Goal: Transaction & Acquisition: Purchase product/service

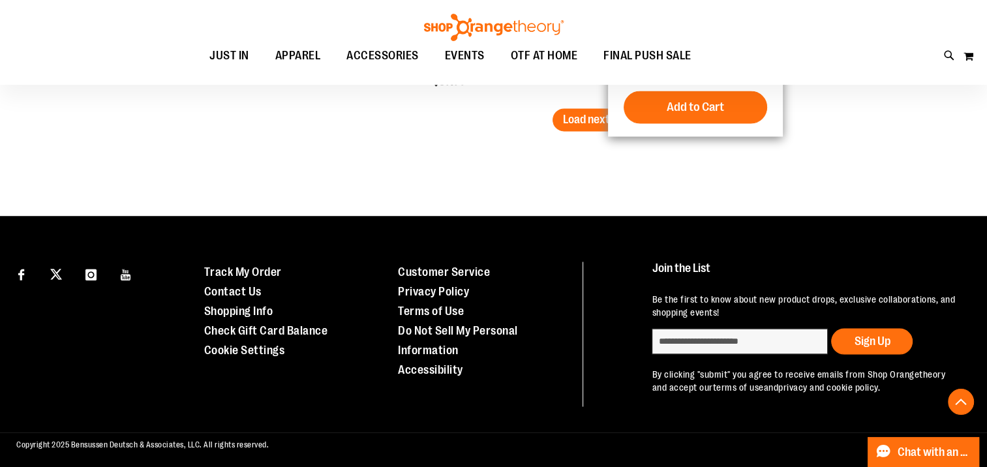
scroll to position [2278, 0]
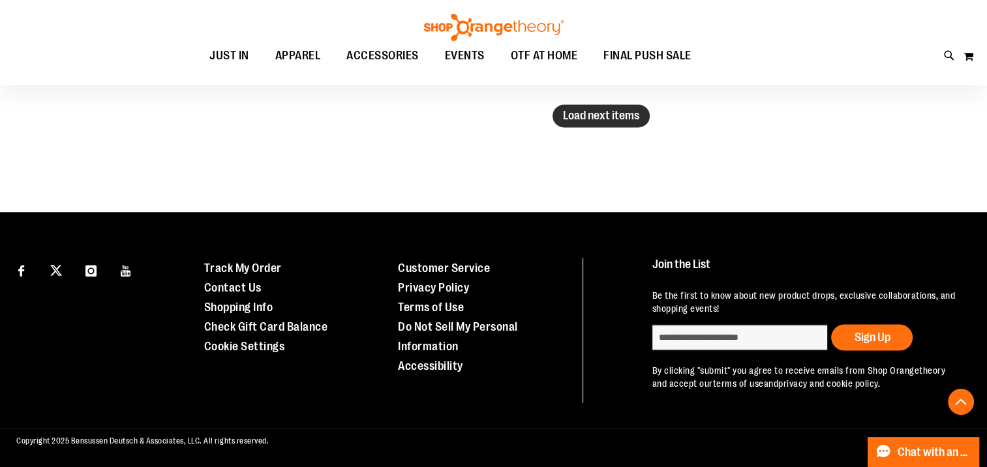
click at [591, 121] on button "Load next items" at bounding box center [601, 115] width 97 height 23
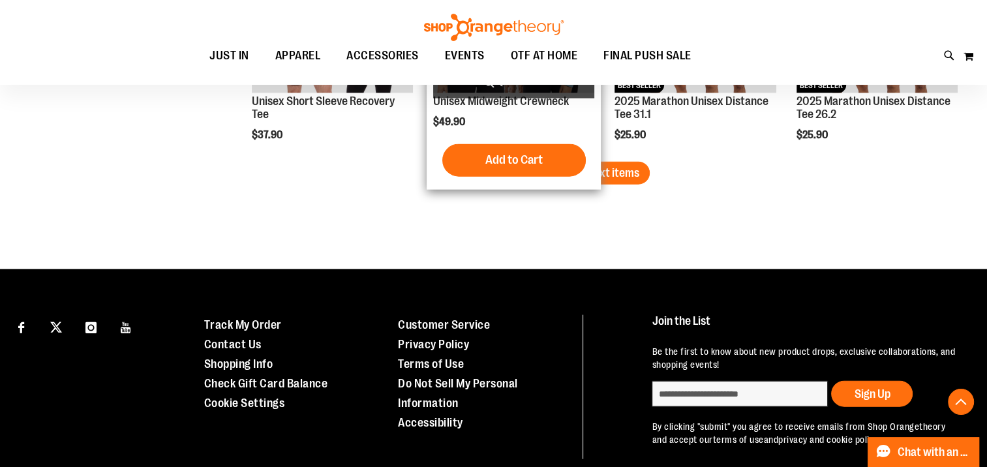
scroll to position [2931, 0]
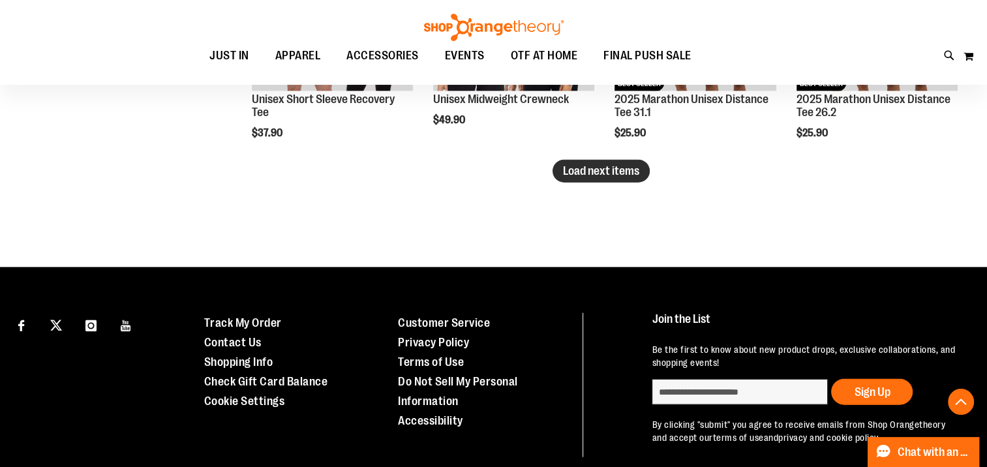
click at [633, 174] on span "Load next items" at bounding box center [601, 170] width 76 height 13
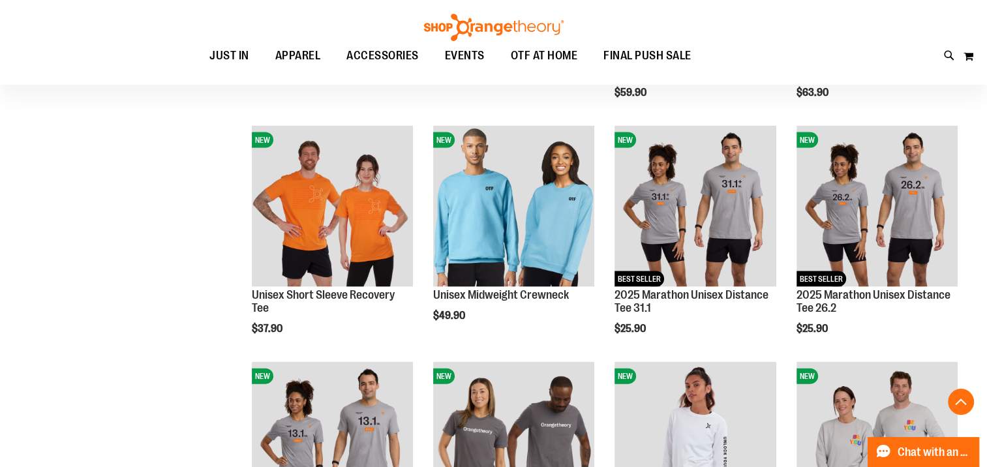
scroll to position [2409, 0]
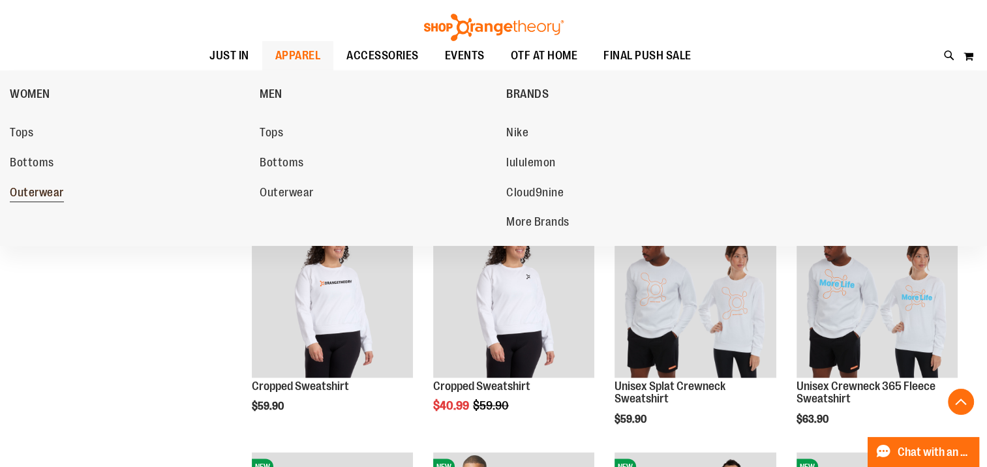
click at [27, 189] on span "Outerwear" at bounding box center [37, 194] width 54 height 16
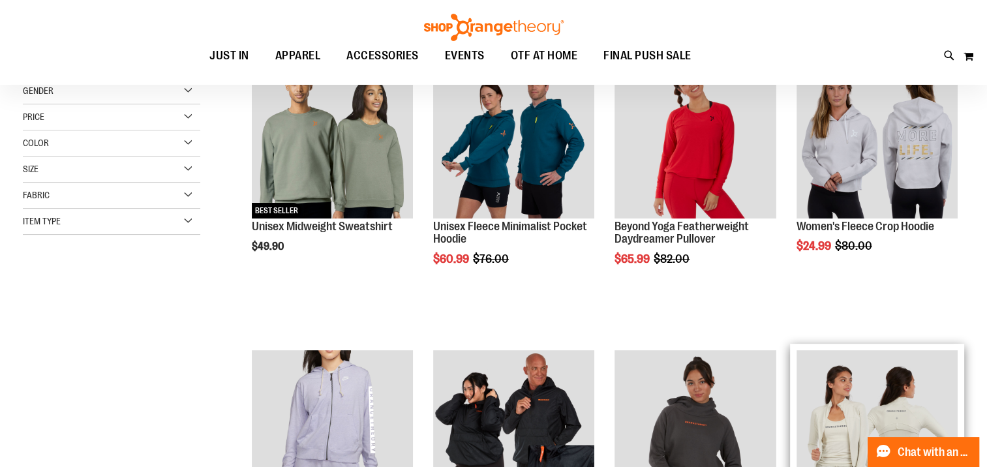
scroll to position [456, 0]
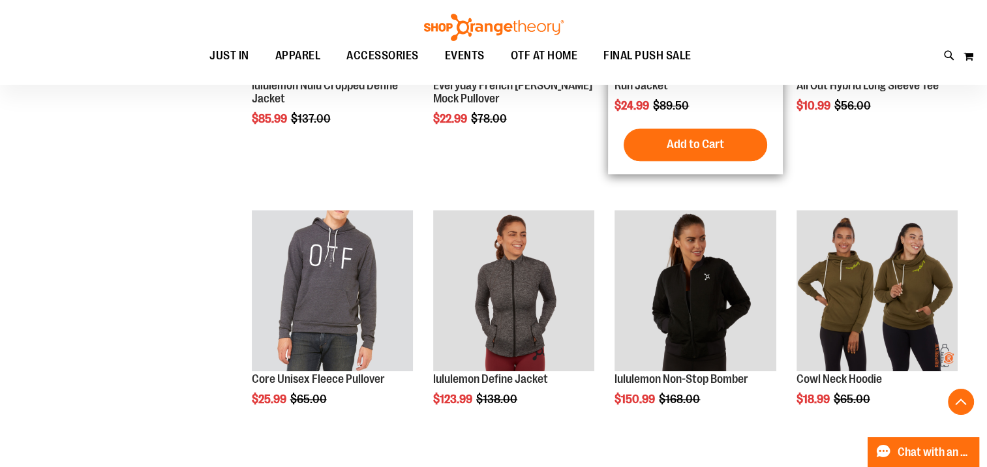
scroll to position [1369, 0]
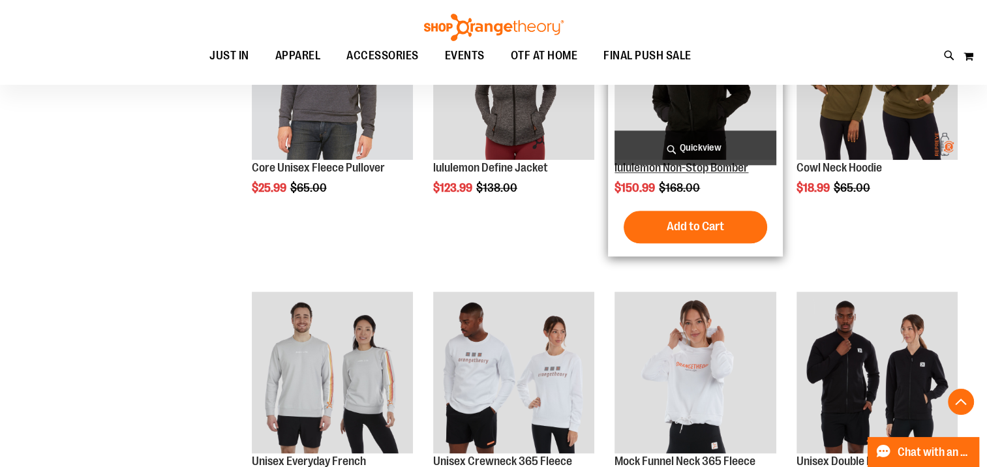
scroll to position [1565, 0]
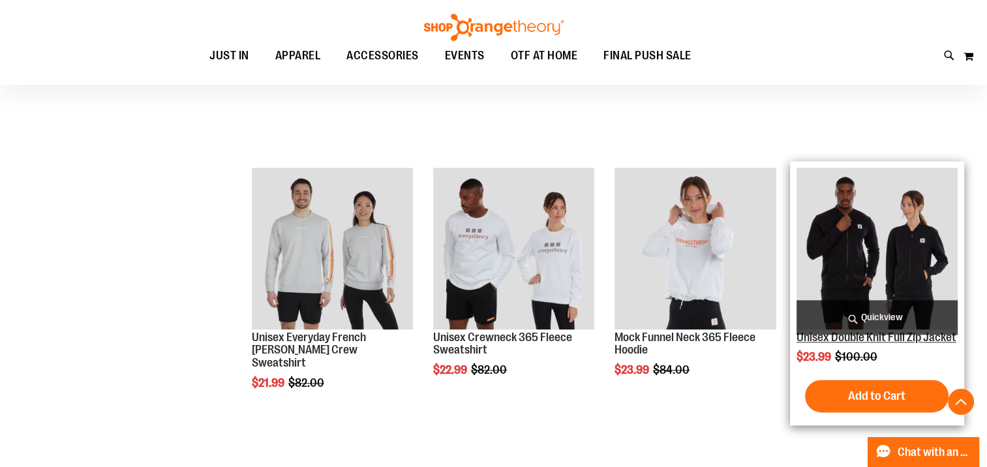
click at [809, 335] on link "Unisex Double Knit Full Zip Jacket" at bounding box center [877, 337] width 160 height 13
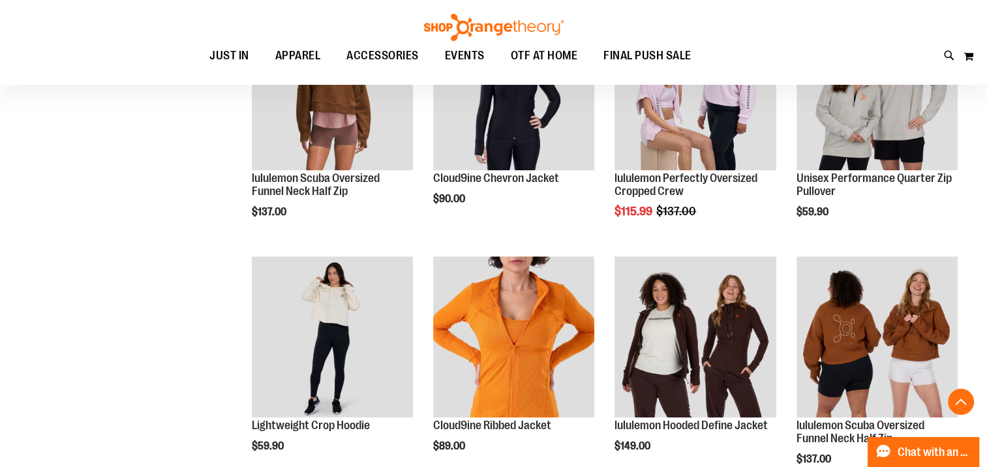
scroll to position [1029, 0]
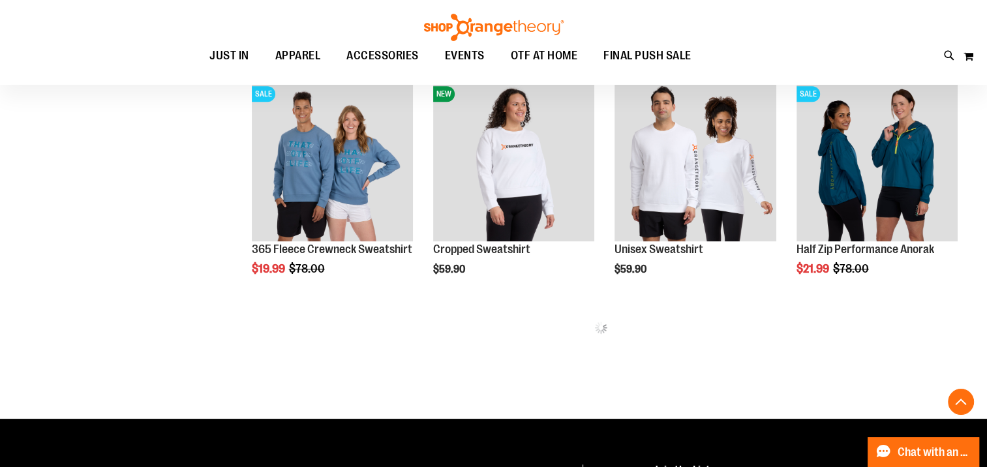
scroll to position [1258, 0]
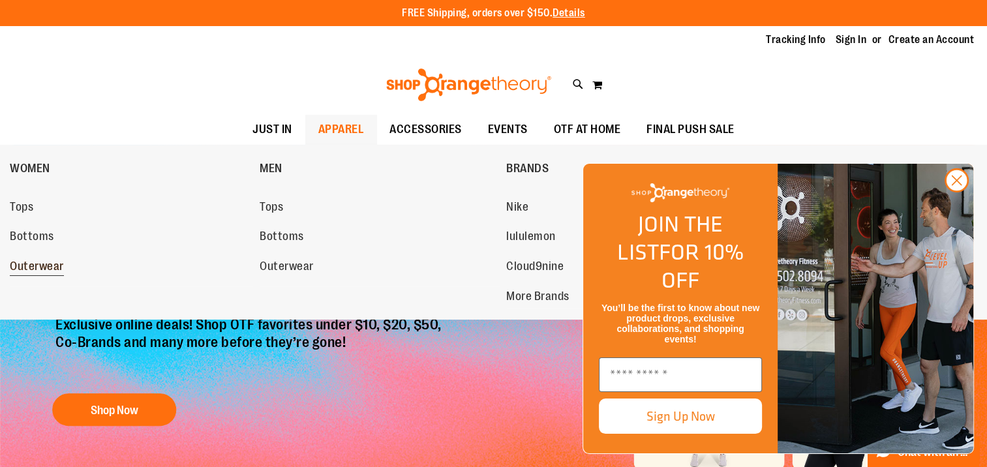
click at [18, 260] on span "Outerwear" at bounding box center [37, 268] width 54 height 16
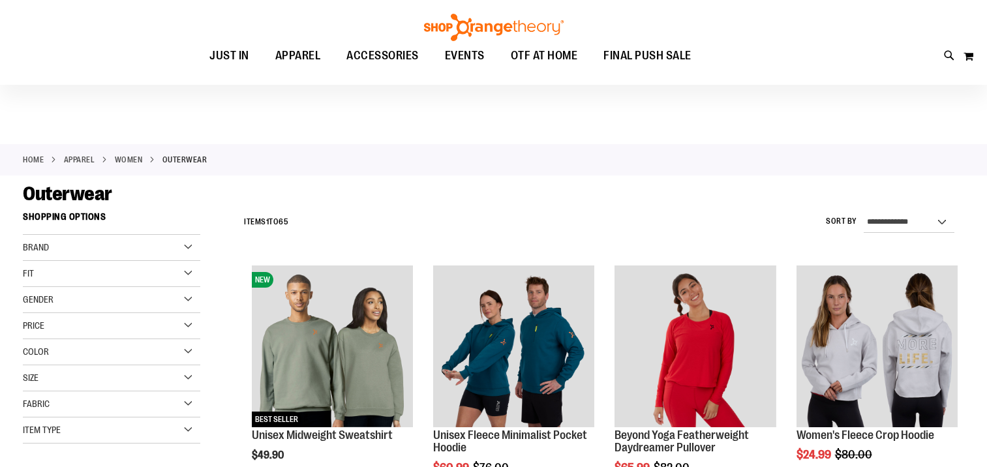
scroll to position [195, 0]
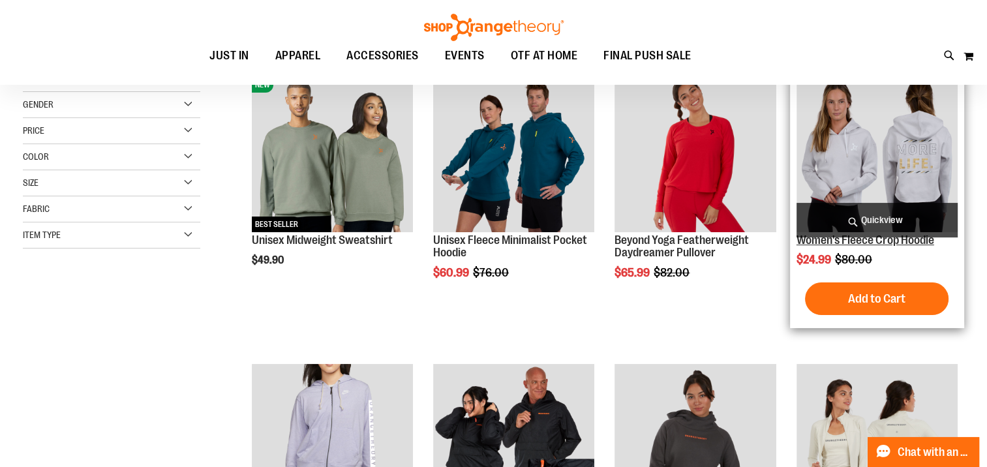
click at [900, 243] on link "Women's Fleece Crop Hoodie" at bounding box center [866, 240] width 138 height 13
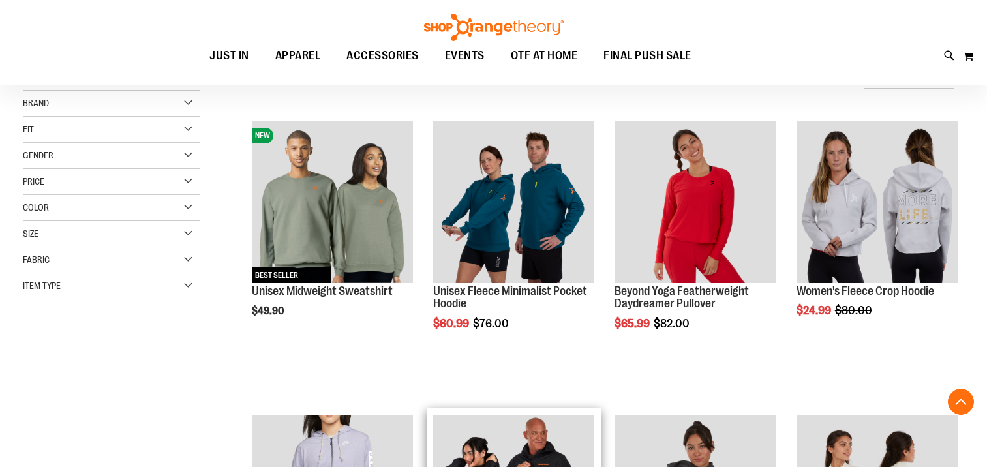
scroll to position [249, 0]
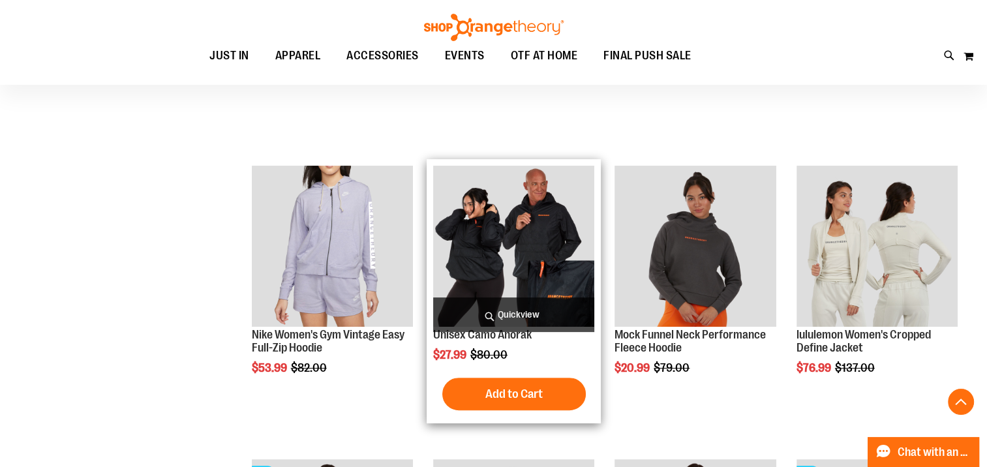
click at [520, 237] on img "product" at bounding box center [513, 246] width 161 height 161
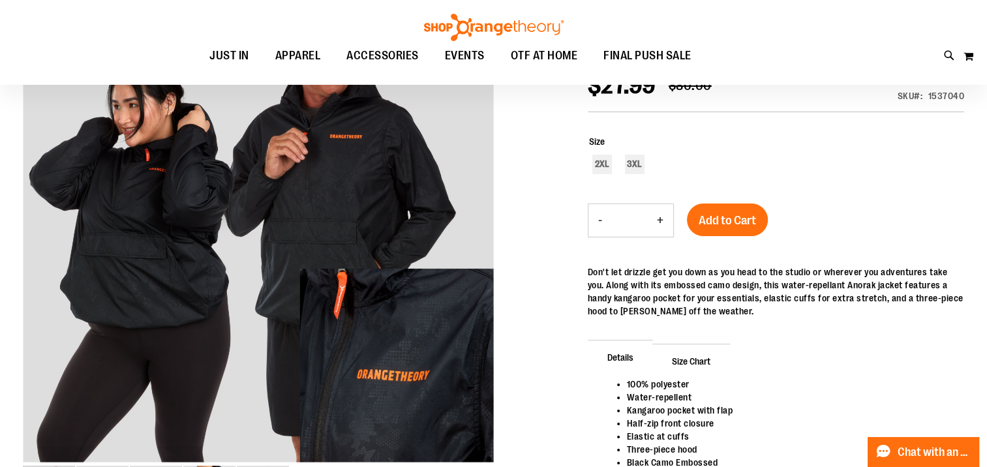
scroll to position [247, 0]
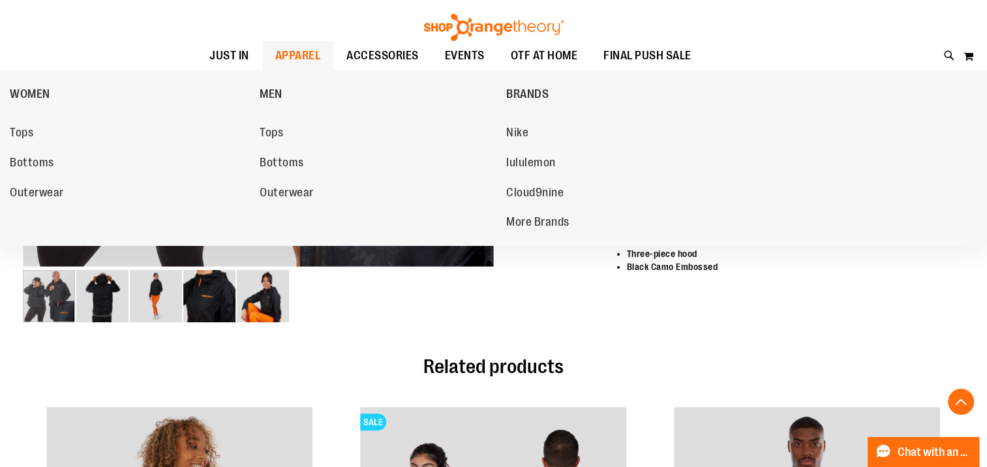
click at [309, 49] on span "APPAREL" at bounding box center [298, 55] width 46 height 29
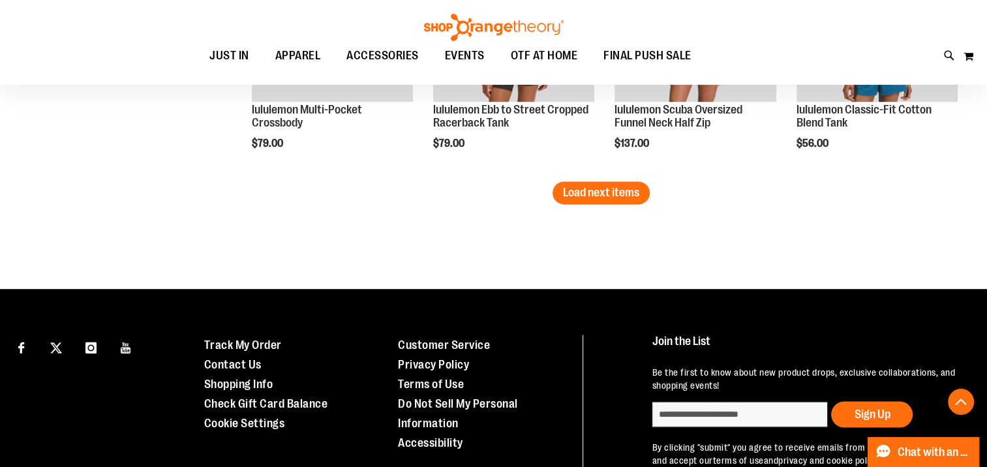
scroll to position [2238, 0]
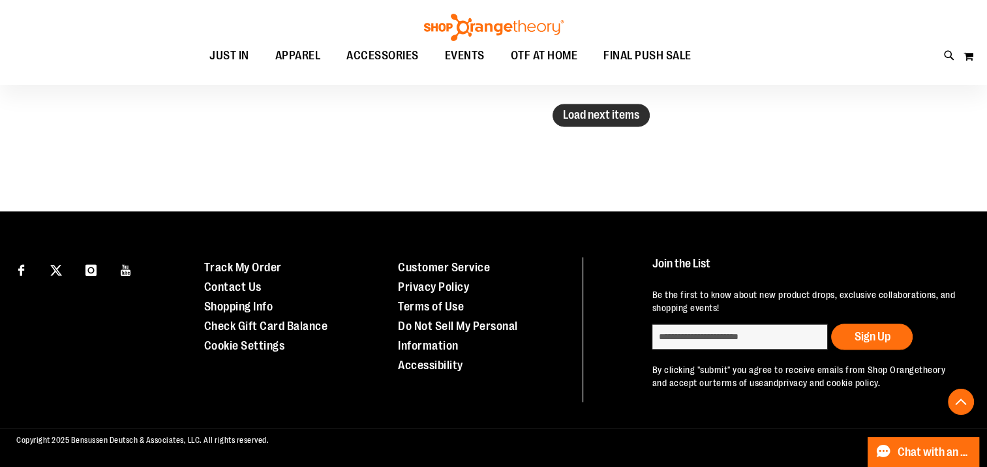
click at [634, 115] on span "Load next items" at bounding box center [601, 114] width 76 height 13
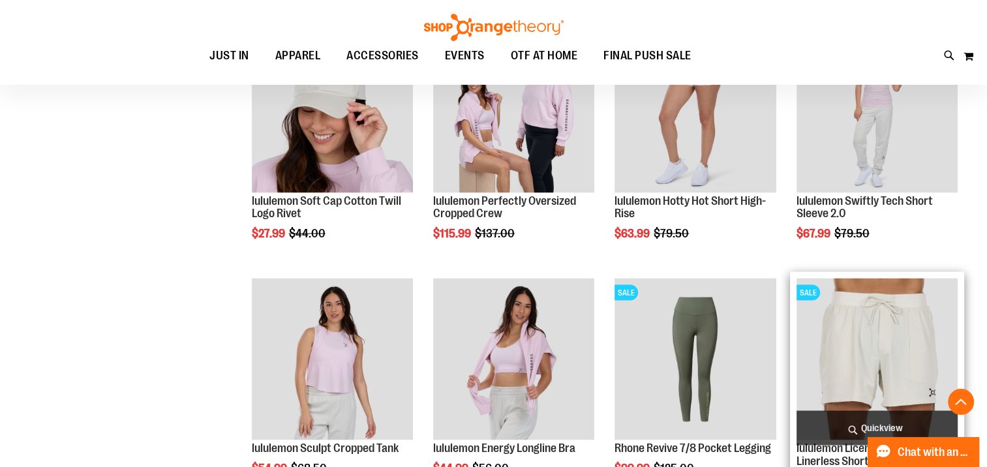
scroll to position [2825, 0]
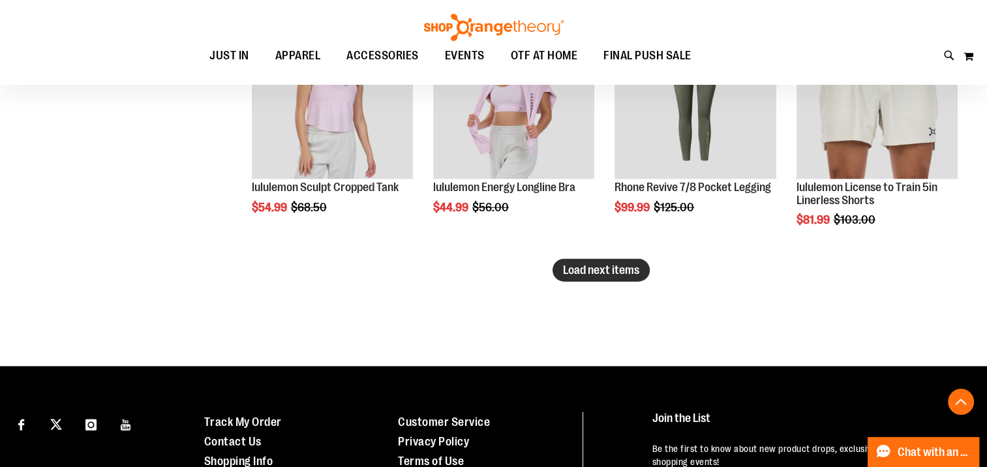
click at [632, 274] on span "Load next items" at bounding box center [601, 270] width 76 height 13
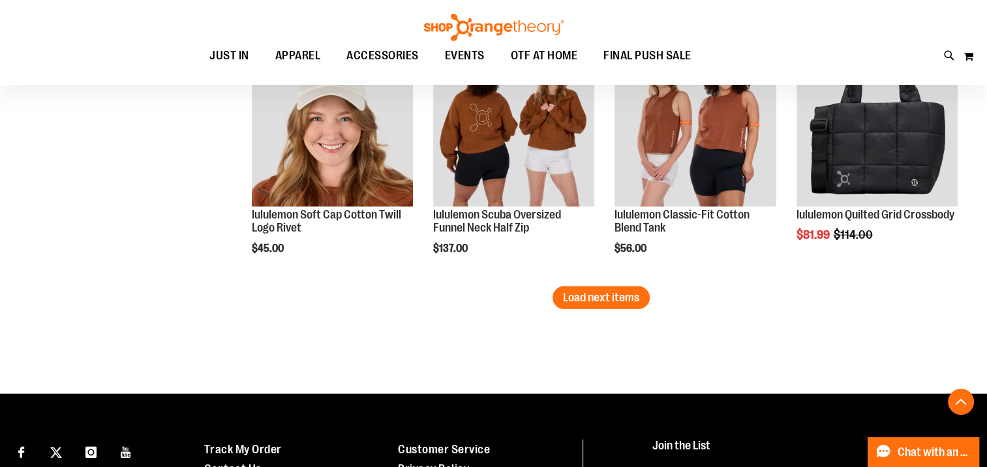
scroll to position [3543, 0]
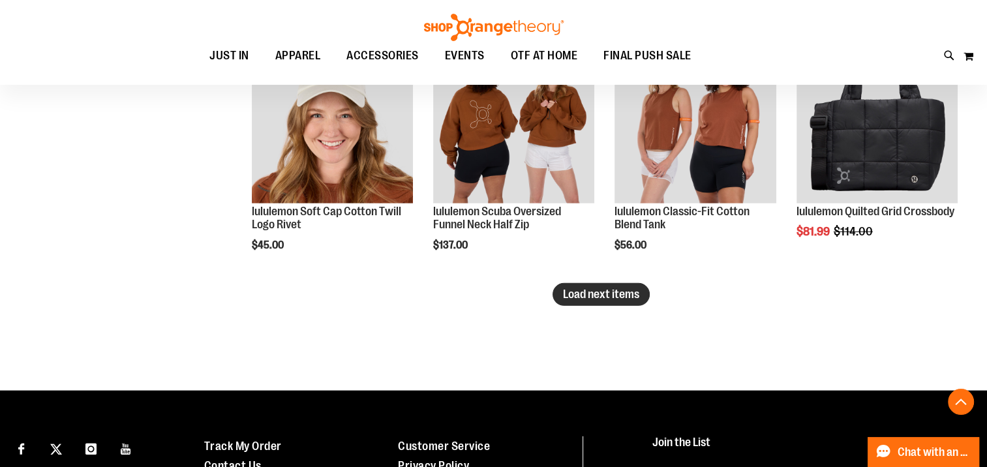
click at [564, 288] on span "Load next items" at bounding box center [601, 294] width 76 height 13
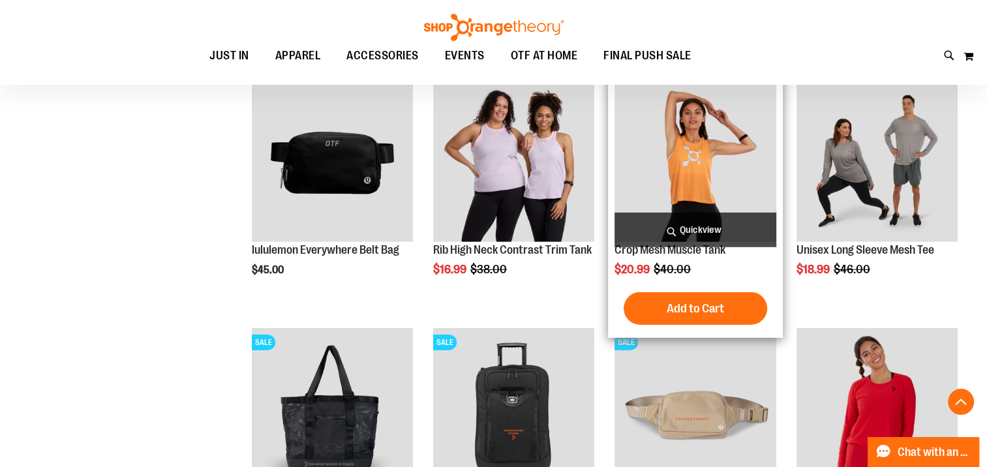
scroll to position [4195, 0]
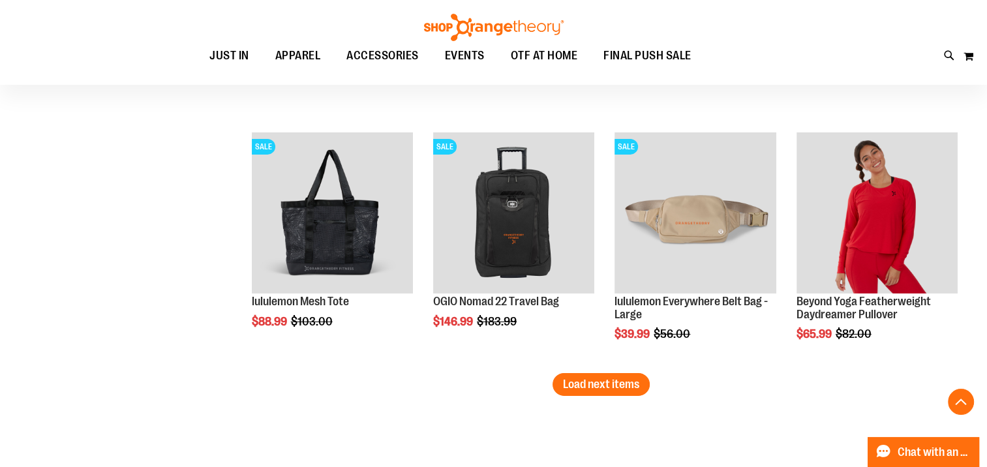
click at [595, 379] on span "Load next items" at bounding box center [601, 384] width 76 height 13
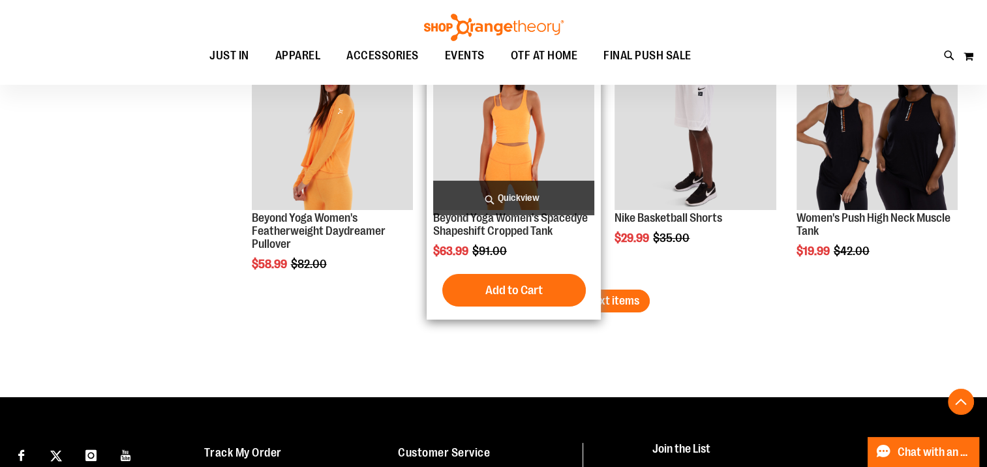
scroll to position [5043, 0]
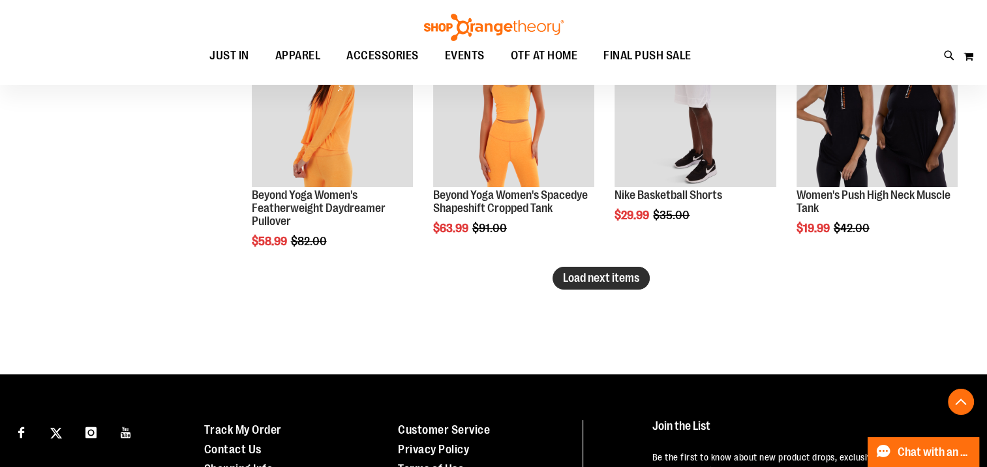
click at [620, 281] on span "Load next items" at bounding box center [601, 277] width 76 height 13
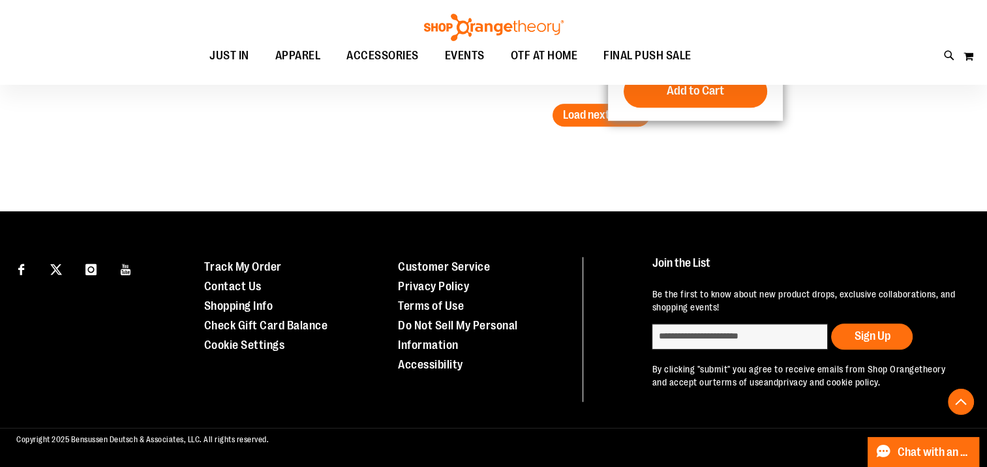
scroll to position [5622, 0]
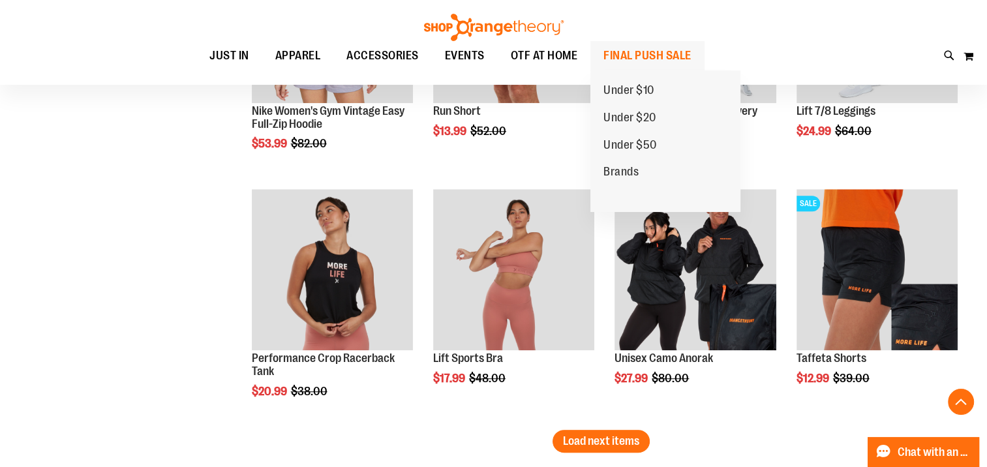
click at [616, 47] on span "FINAL PUSH SALE" at bounding box center [647, 55] width 88 height 29
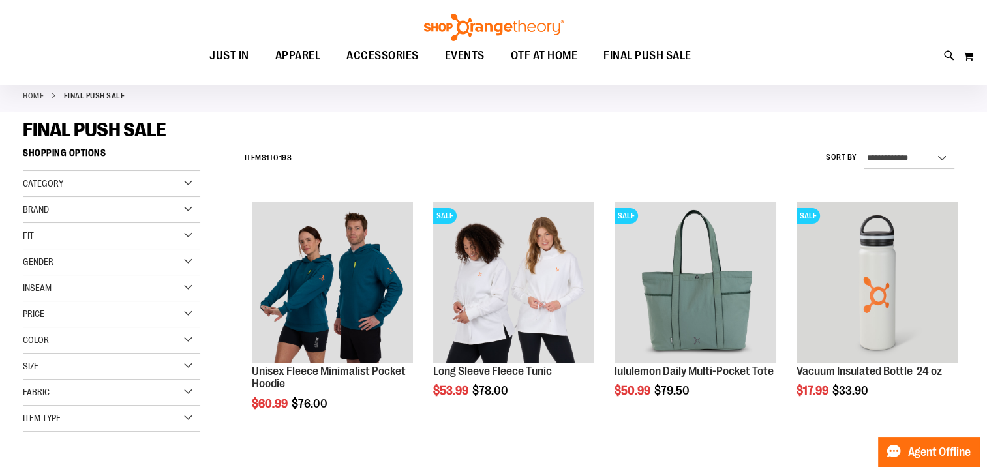
scroll to position [65, 0]
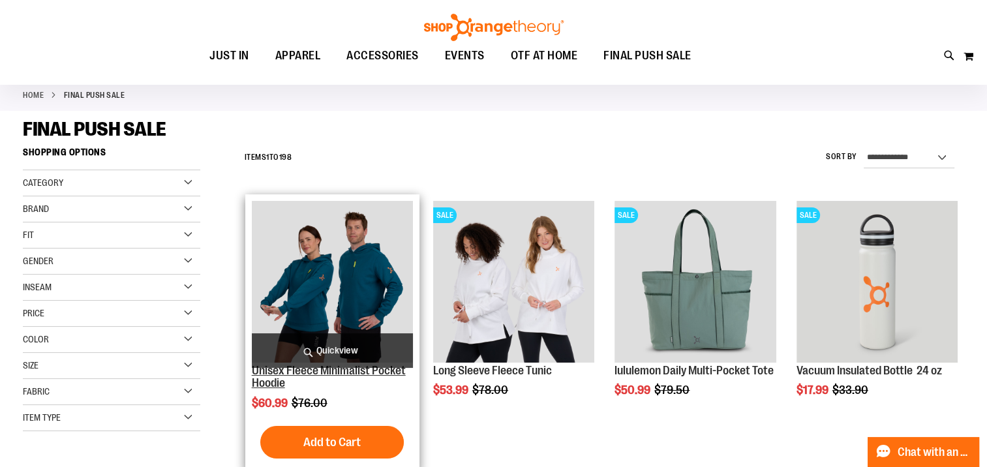
click at [316, 369] on link "Unisex Fleece Minimalist Pocket Hoodie" at bounding box center [329, 377] width 154 height 26
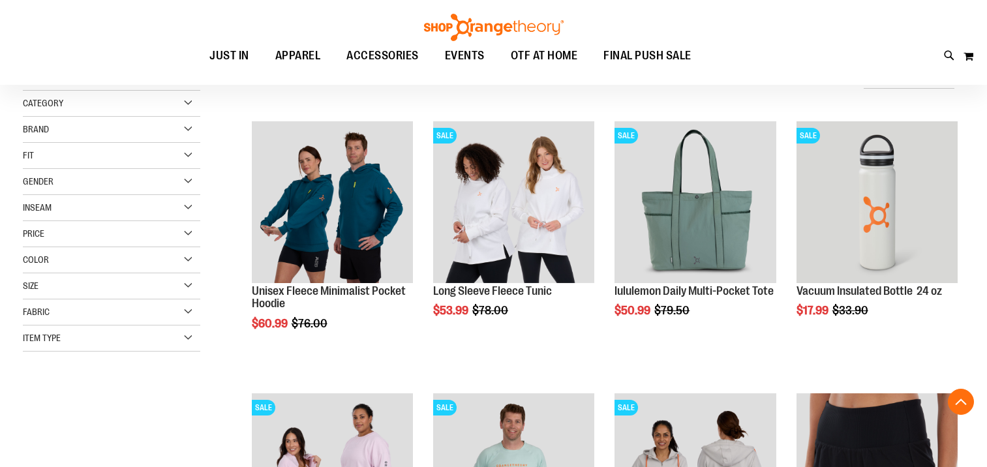
scroll to position [246, 0]
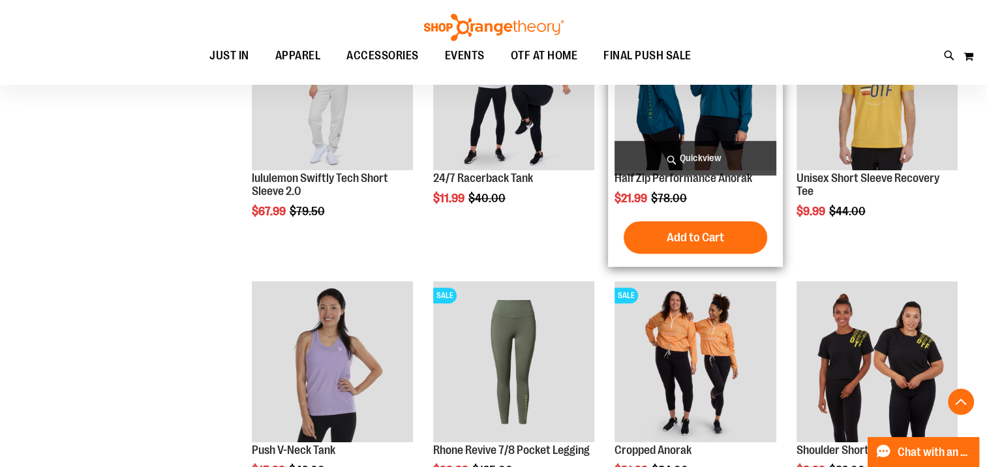
scroll to position [703, 0]
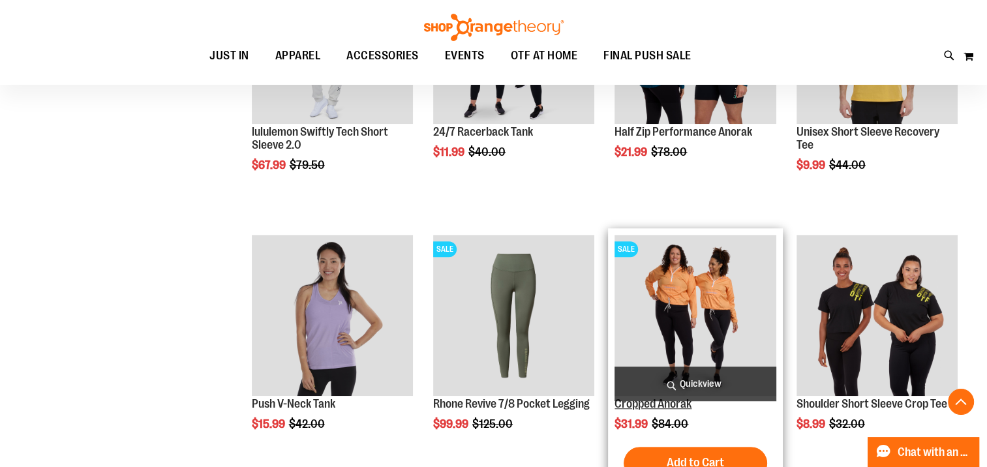
click at [644, 405] on link "Cropped Anorak" at bounding box center [653, 403] width 77 height 13
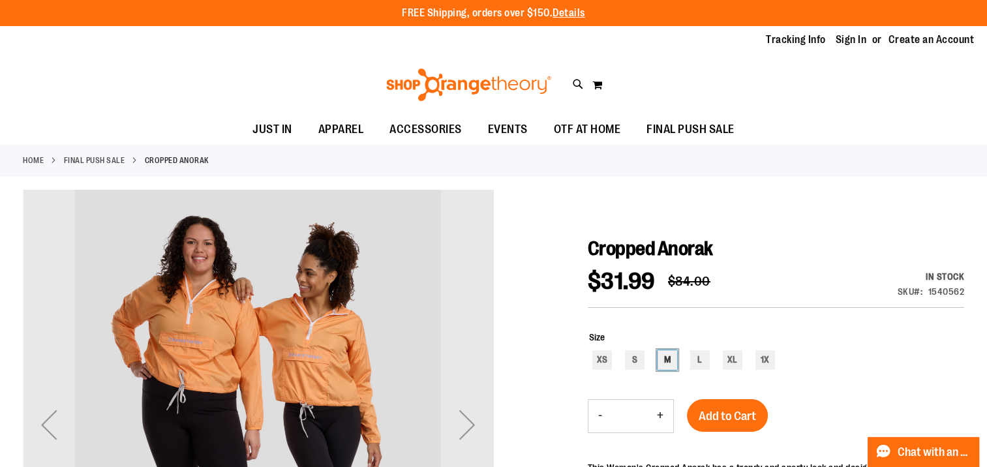
click at [662, 360] on div "M" at bounding box center [668, 360] width 20 height 20
type input "***"
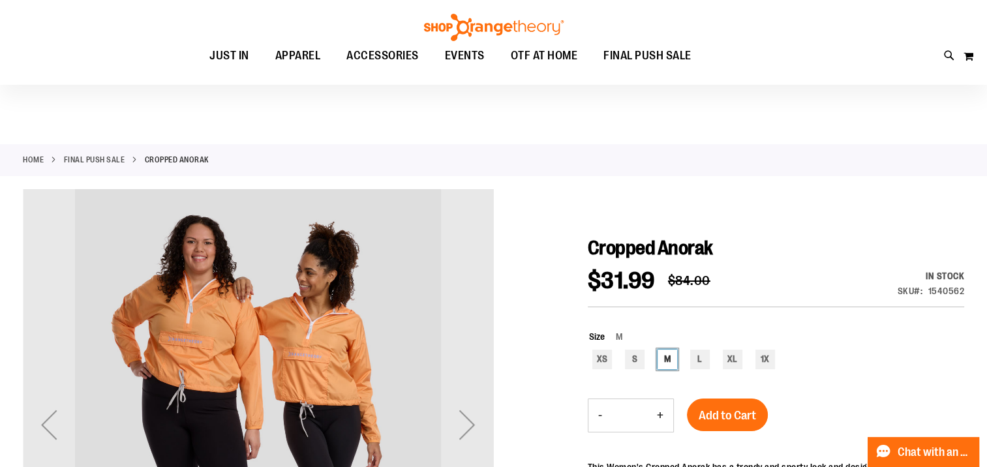
scroll to position [130, 0]
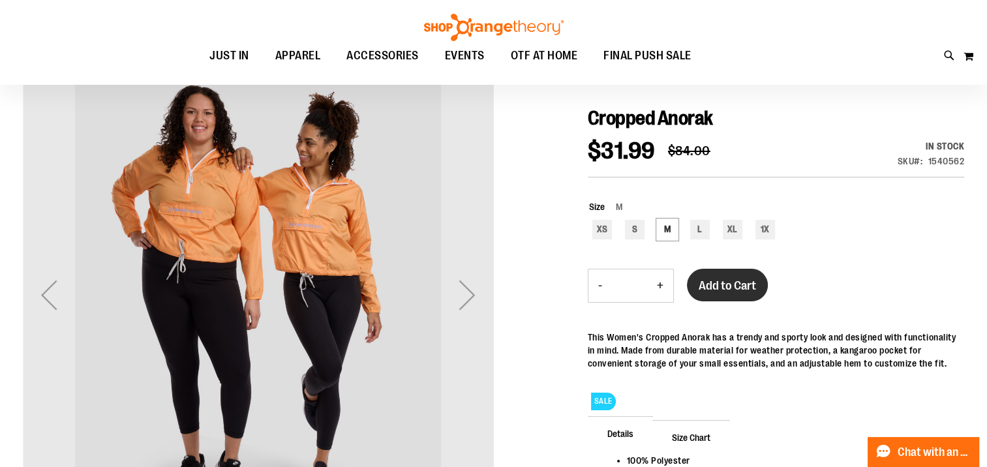
click at [748, 279] on span "Add to Cart" at bounding box center [727, 286] width 57 height 14
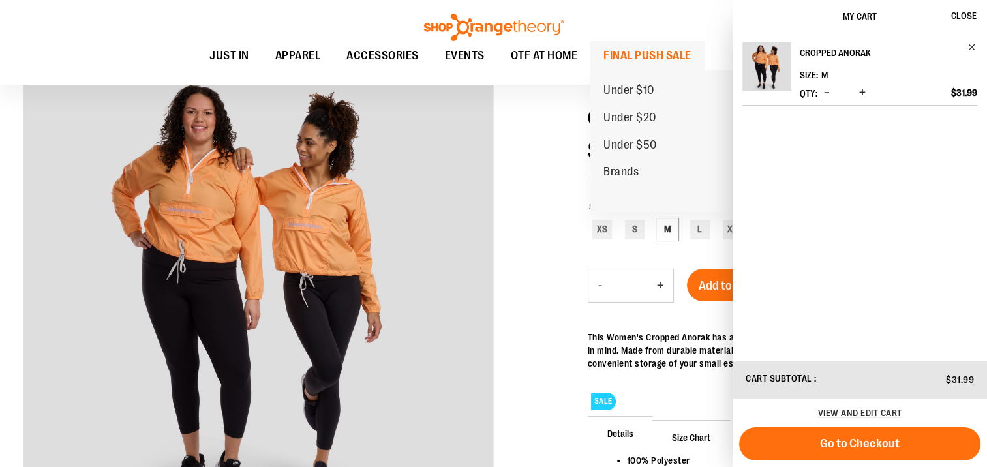
click at [674, 55] on span "FINAL PUSH SALE" at bounding box center [647, 55] width 88 height 29
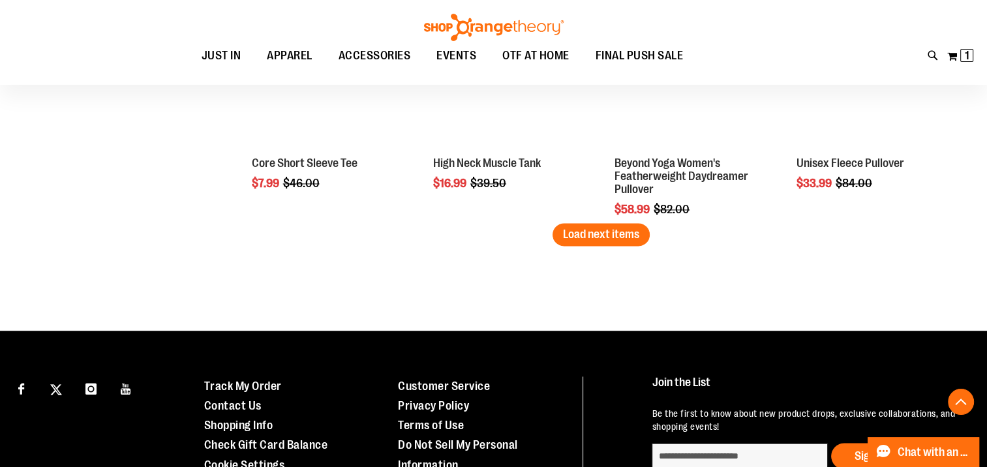
scroll to position [2013, 0]
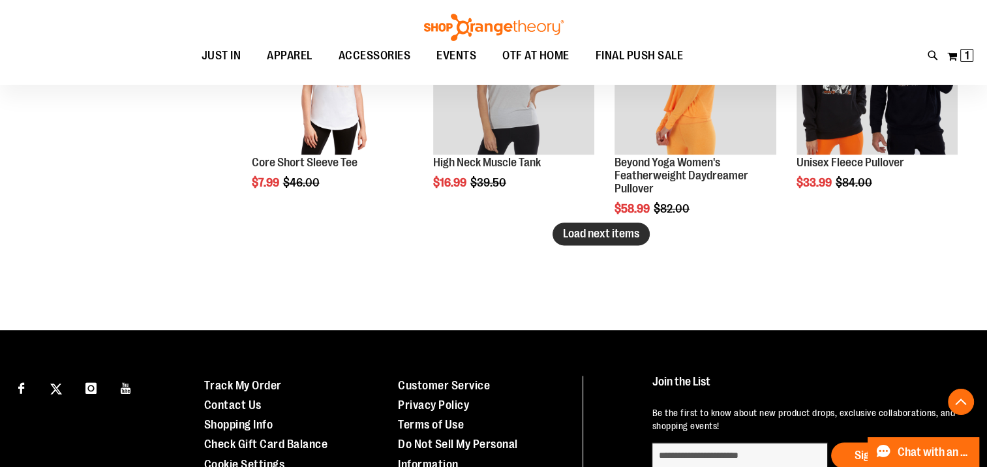
click at [575, 238] on span "Load next items" at bounding box center [601, 233] width 76 height 13
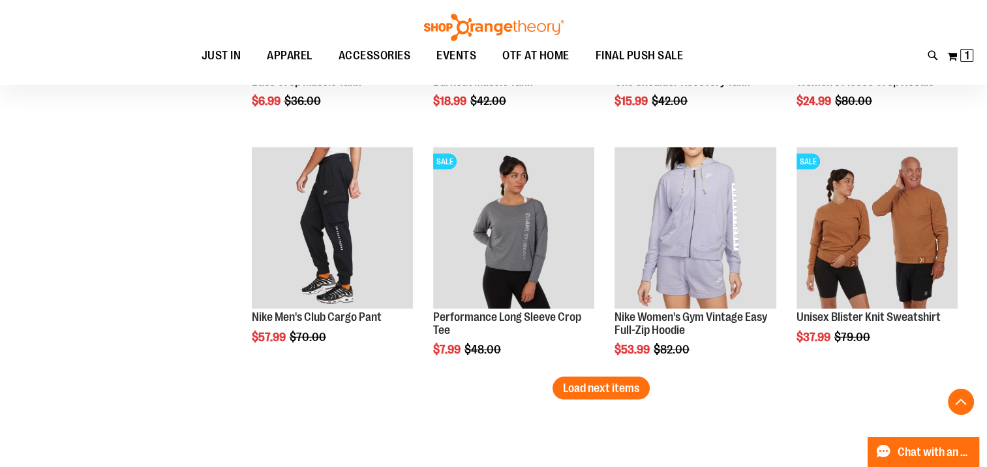
scroll to position [2600, 0]
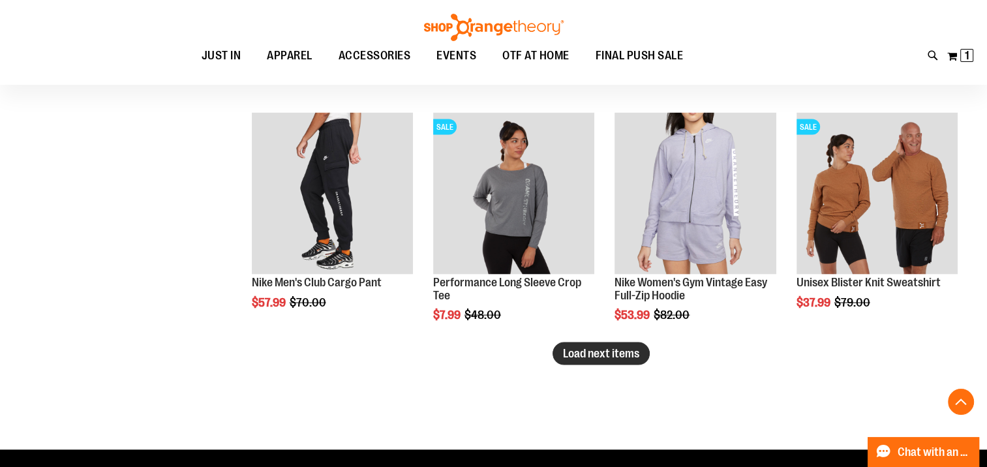
click at [621, 355] on span "Load next items" at bounding box center [601, 353] width 76 height 13
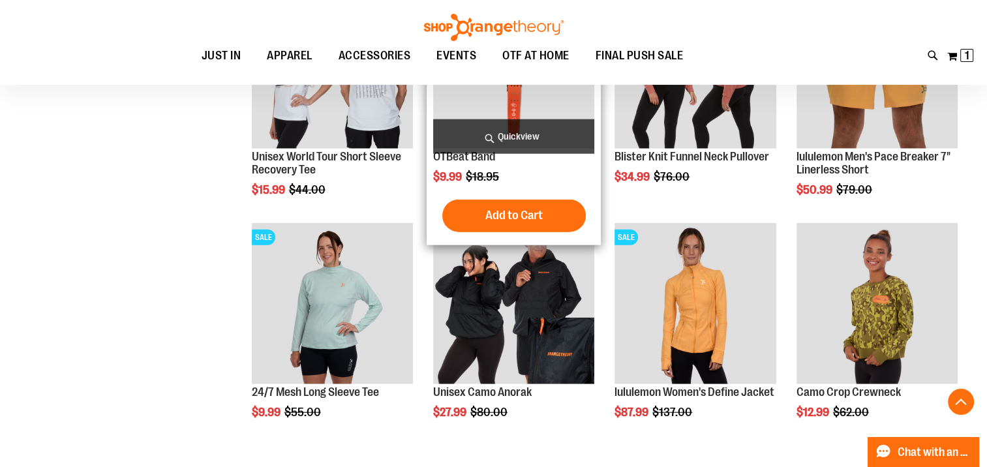
scroll to position [3253, 0]
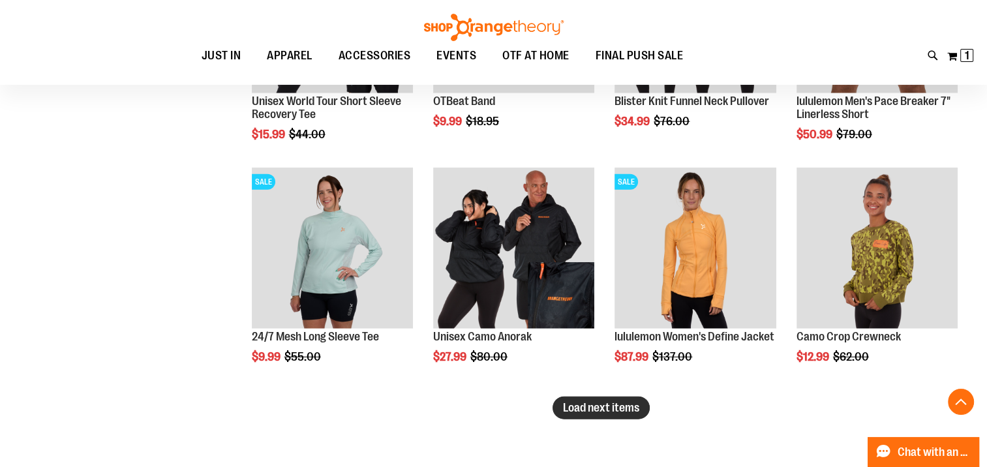
click at [633, 404] on span "Load next items" at bounding box center [601, 407] width 76 height 13
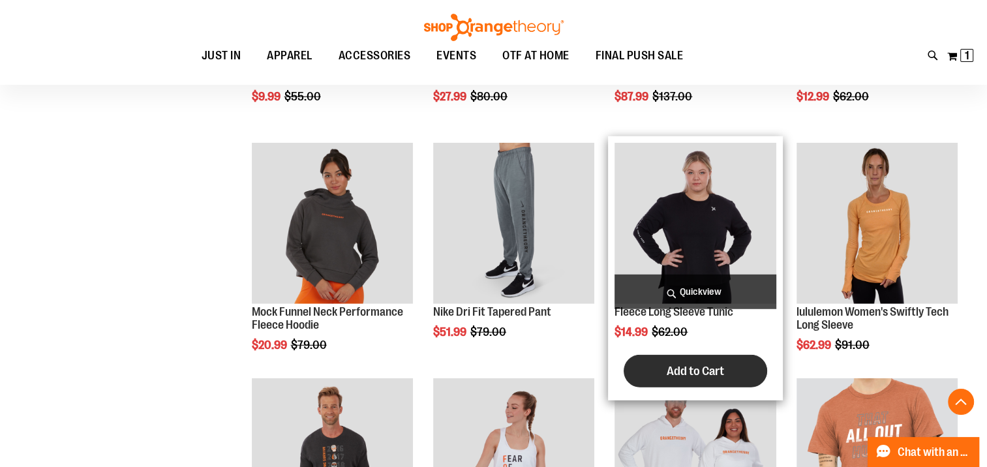
scroll to position [3514, 0]
